Goal: Information Seeking & Learning: Find specific page/section

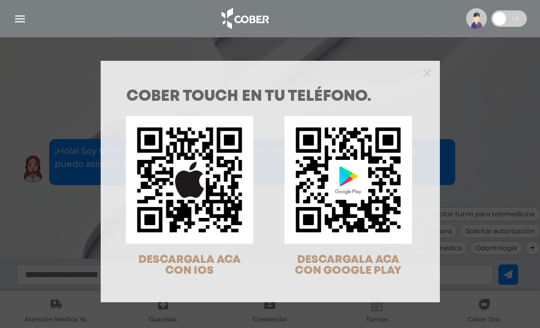
click at [503, 21] on div "COBER TOUCH en tu teléfono. DESCARGALA ACA CON IOS DESCARGALA ACA CON GOOGLE PL…" at bounding box center [270, 164] width 540 height 328
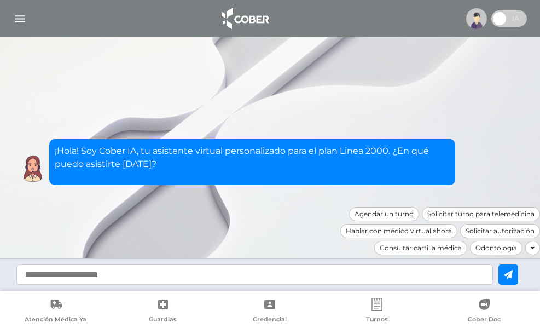
click at [508, 16] on span at bounding box center [499, 18] width 16 height 16
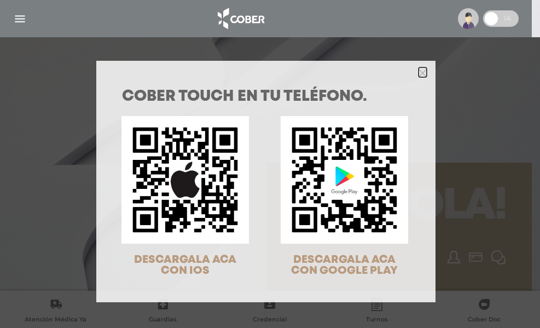
click at [422, 69] on icon "Close" at bounding box center [422, 73] width 8 height 8
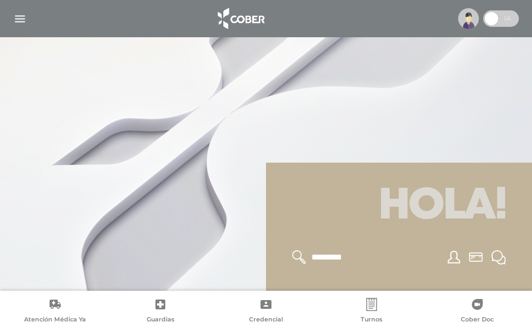
click at [494, 17] on span at bounding box center [491, 18] width 16 height 16
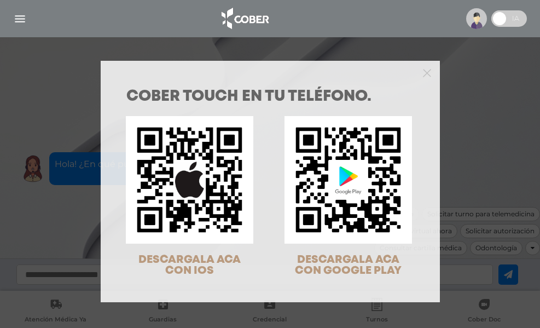
click at [473, 24] on div "COBER TOUCH en tu teléfono. DESCARGALA ACA CON IOS DESCARGALA ACA CON GOOGLE PL…" at bounding box center [270, 164] width 540 height 328
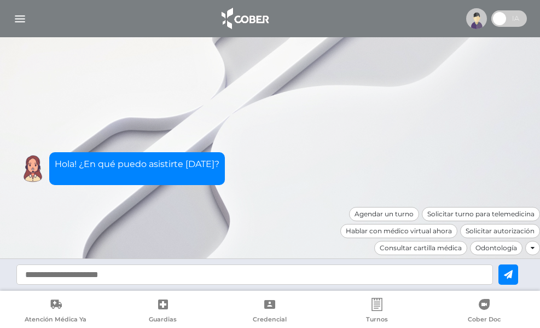
click at [475, 20] on img at bounding box center [476, 18] width 21 height 21
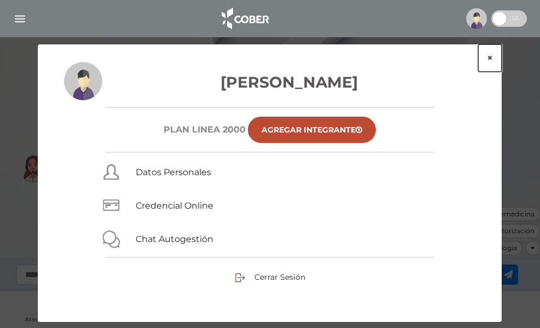
drag, startPoint x: 488, startPoint y: 55, endPoint x: 471, endPoint y: 91, distance: 40.1
click at [486, 58] on button "×" at bounding box center [490, 57] width 24 height 27
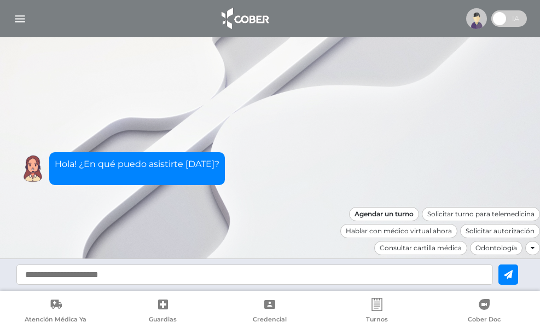
click at [380, 213] on div "Agendar un turno" at bounding box center [384, 214] width 70 height 14
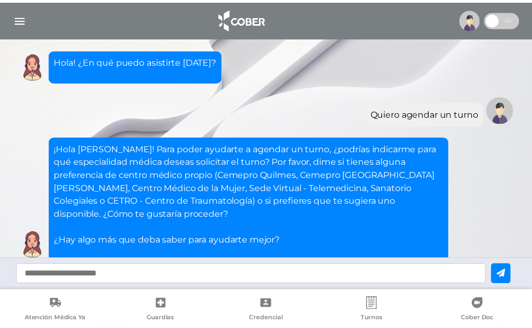
scroll to position [77, 0]
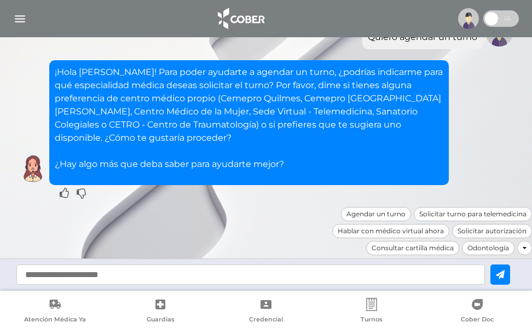
click at [207, 273] on input "text" at bounding box center [250, 274] width 468 height 20
type input "*****"
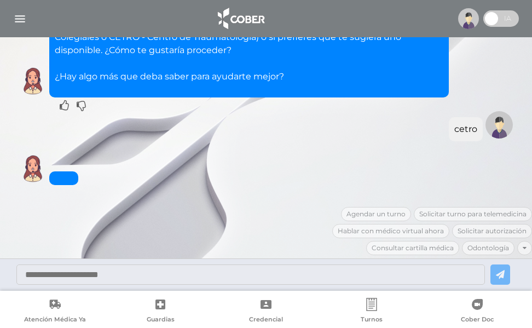
scroll to position [217, 0]
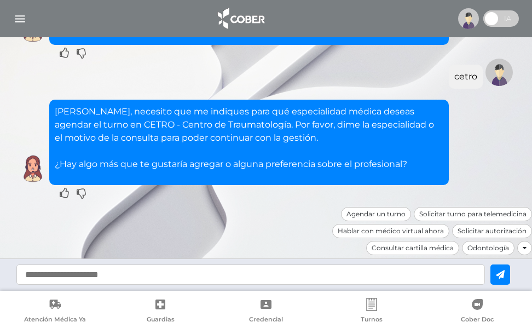
click at [223, 275] on input "text" at bounding box center [250, 274] width 468 height 20
type input "******"
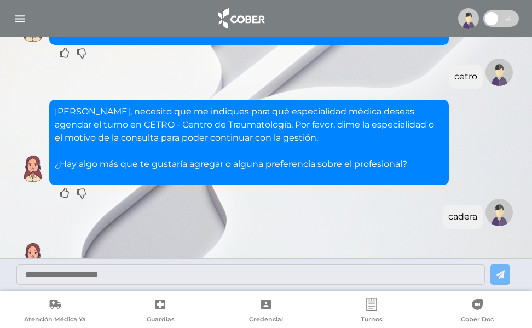
scroll to position [304, 0]
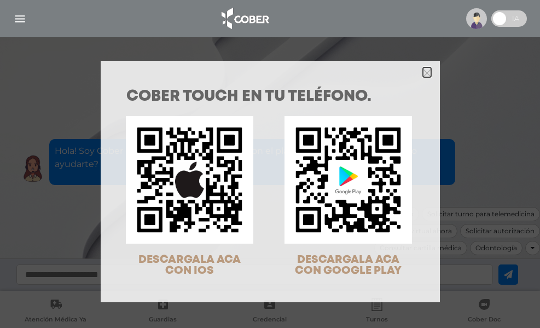
drag, startPoint x: 423, startPoint y: 71, endPoint x: 429, endPoint y: 119, distance: 49.0
click at [423, 74] on icon "Close" at bounding box center [427, 73] width 8 height 8
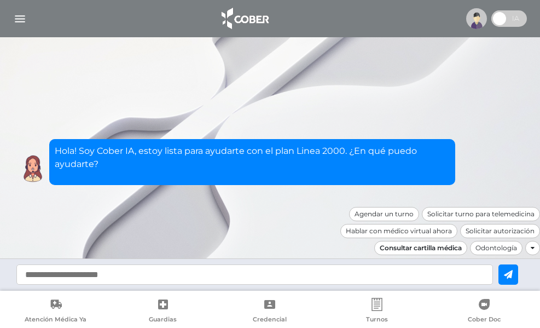
click at [398, 250] on div "Consultar cartilla médica" at bounding box center [420, 248] width 93 height 14
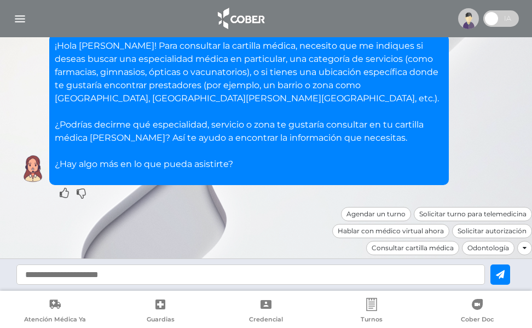
scroll to position [61, 0]
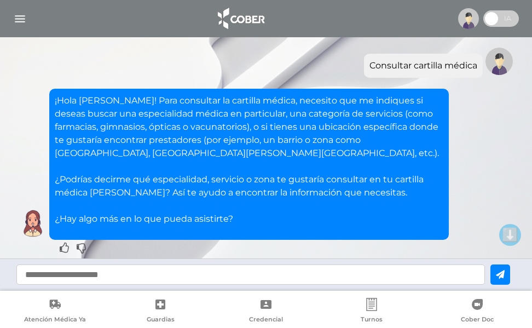
click at [160, 275] on input "text" at bounding box center [250, 274] width 468 height 20
type input "**********"
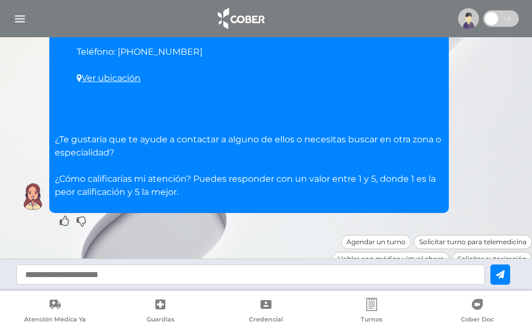
scroll to position [825, 0]
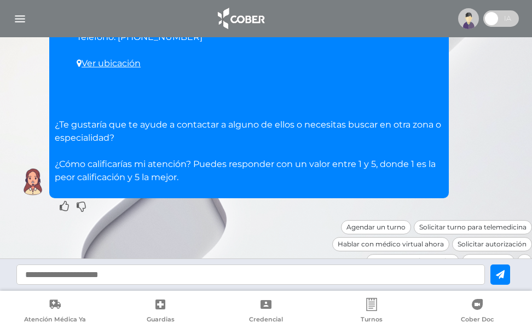
click at [405, 254] on div "Consultar cartilla médica" at bounding box center [412, 261] width 93 height 14
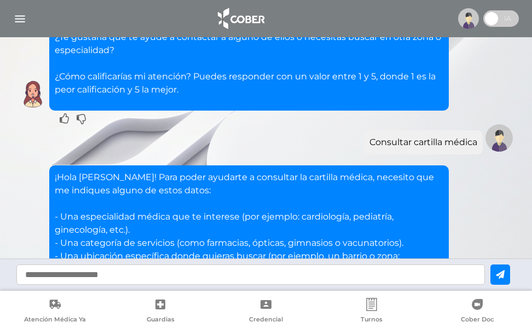
scroll to position [1070, 0]
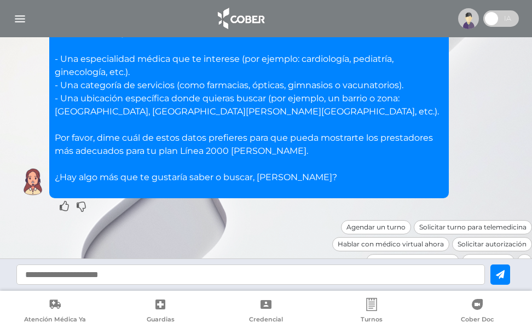
click at [207, 272] on input "text" at bounding box center [250, 274] width 468 height 20
type input "**********"
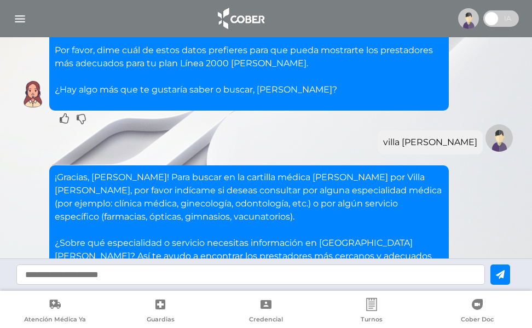
scroll to position [1262, 0]
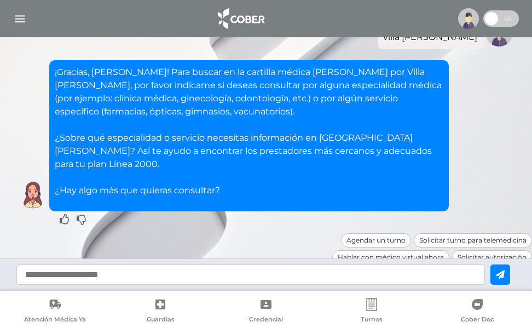
click at [110, 276] on input "text" at bounding box center [250, 274] width 468 height 20
type input "**********"
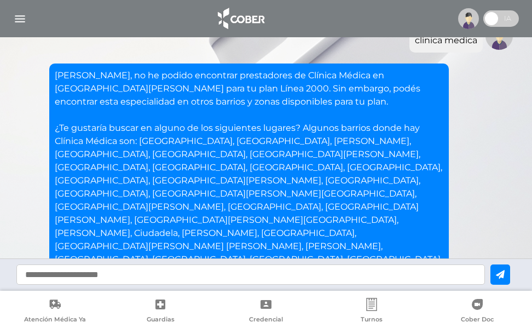
scroll to position [1464, 0]
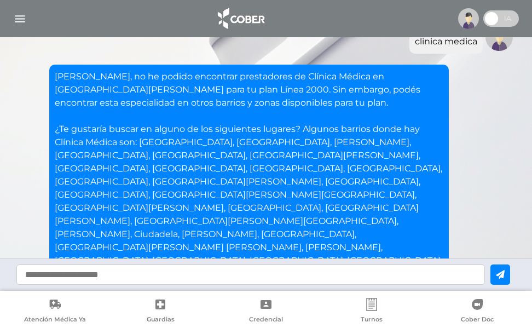
click at [147, 275] on input "text" at bounding box center [250, 274] width 468 height 20
type input "********"
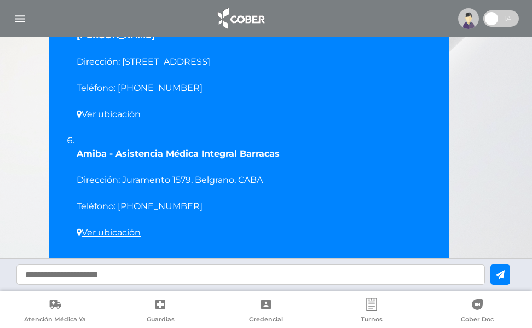
scroll to position [2503, 0]
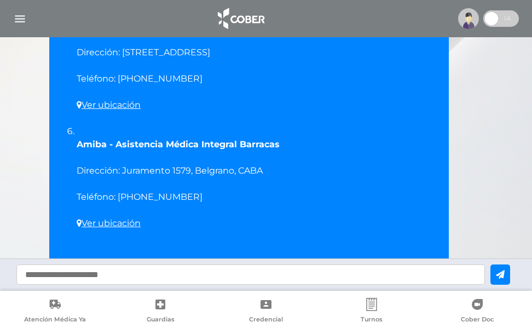
click at [84, 292] on link "aquí" at bounding box center [78, 297] width 19 height 10
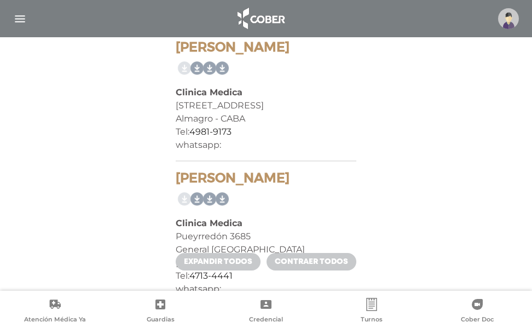
scroll to position [2188, 0]
